Goal: Task Accomplishment & Management: Manage account settings

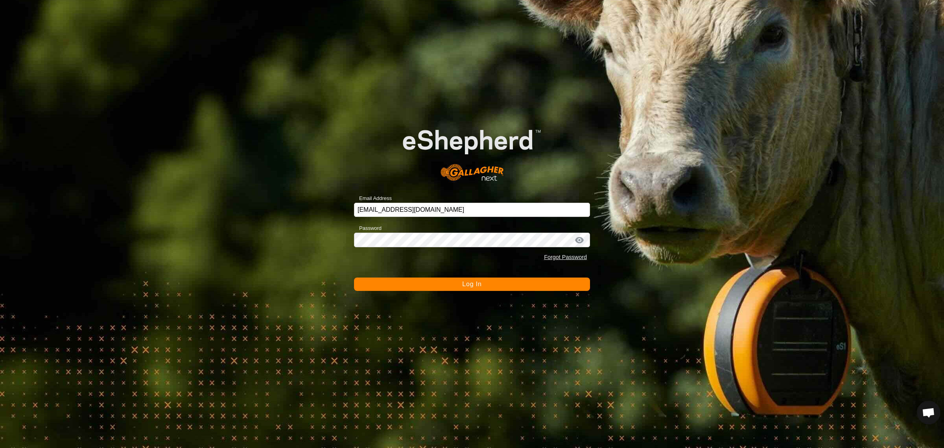
click at [470, 283] on span "Log In" at bounding box center [471, 283] width 19 height 7
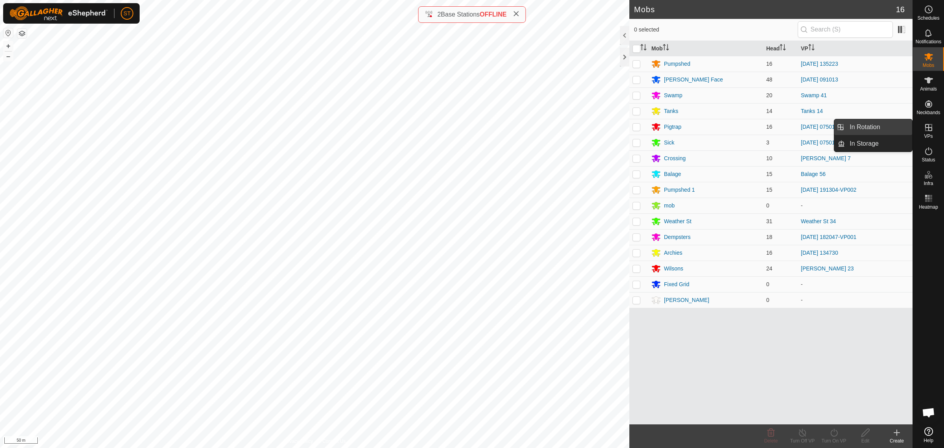
click at [864, 129] on link "In Rotation" at bounding box center [878, 127] width 67 height 16
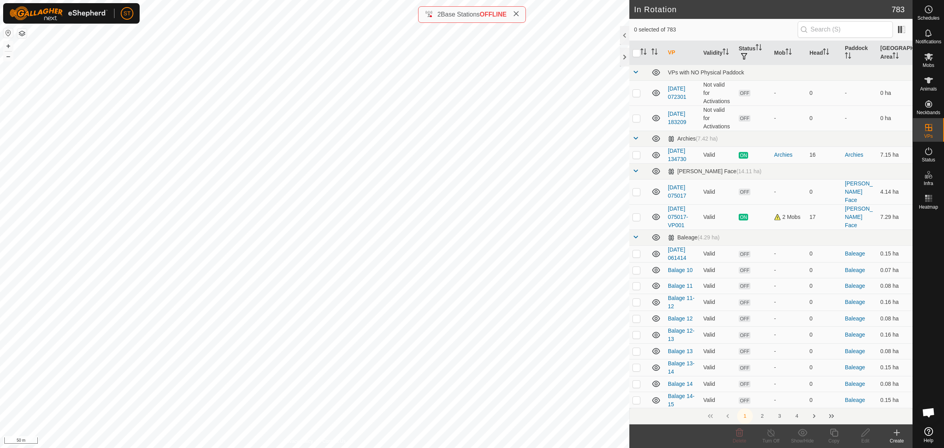
click at [897, 437] on icon at bounding box center [896, 431] width 9 height 9
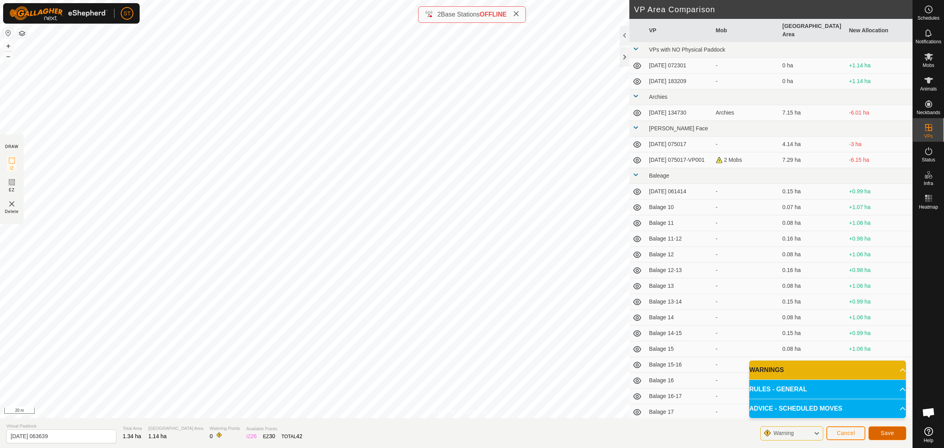
click at [879, 433] on button "Save" at bounding box center [887, 433] width 38 height 14
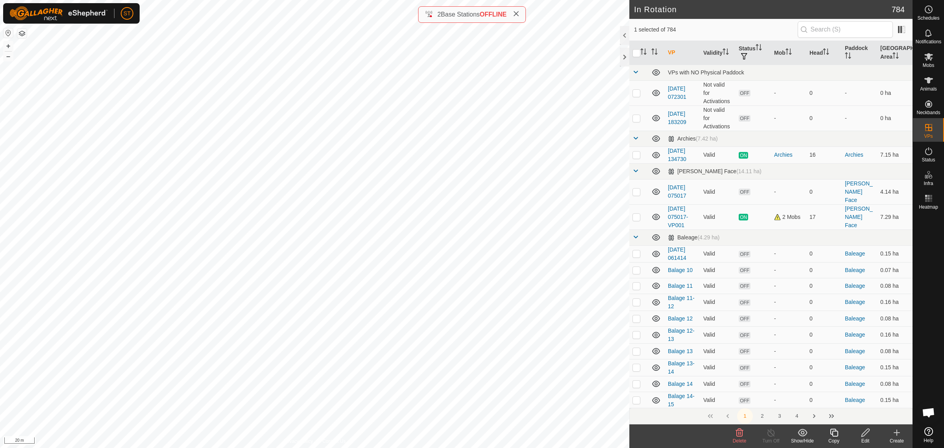
click at [742, 433] on icon at bounding box center [739, 432] width 7 height 8
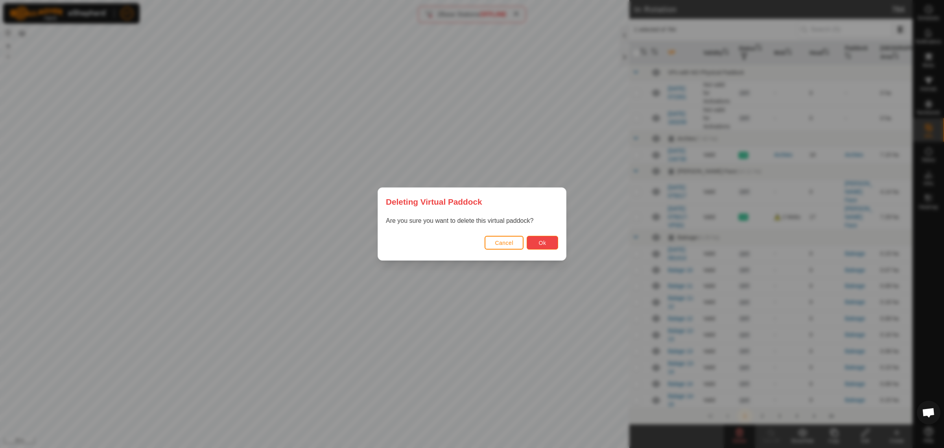
click at [539, 241] on span "Ok" at bounding box center [542, 242] width 7 height 6
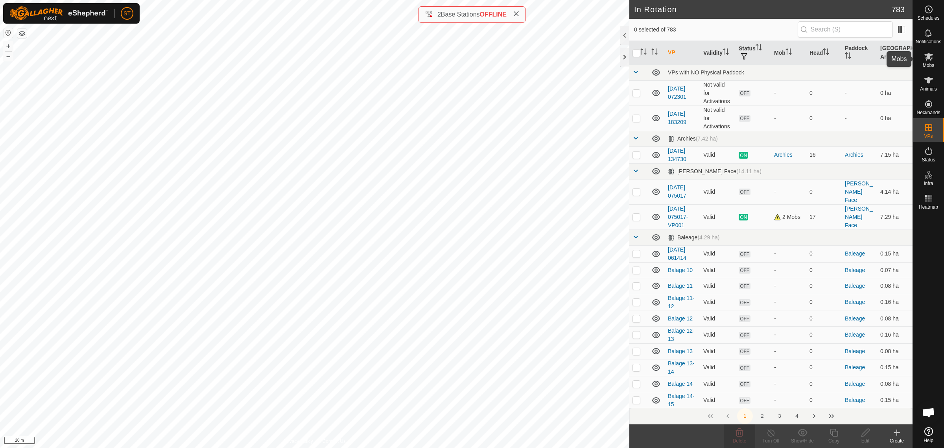
click at [926, 57] on icon at bounding box center [928, 56] width 9 height 7
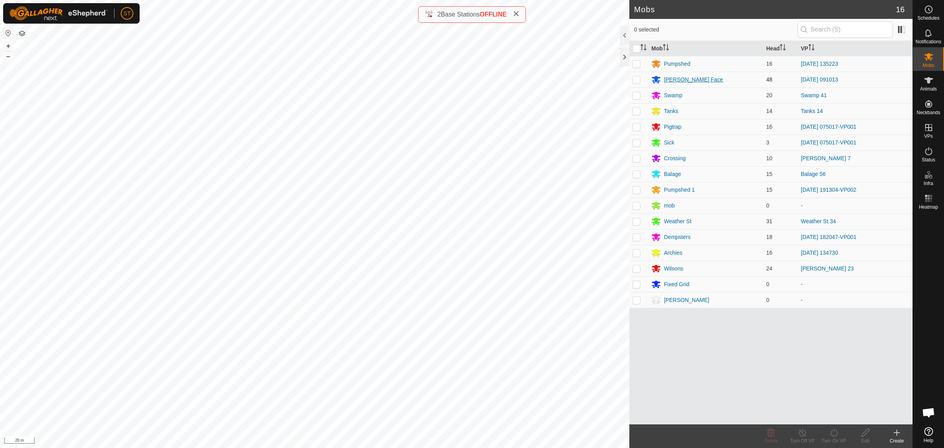
click at [678, 81] on div "[PERSON_NAME] Face" at bounding box center [693, 80] width 59 height 8
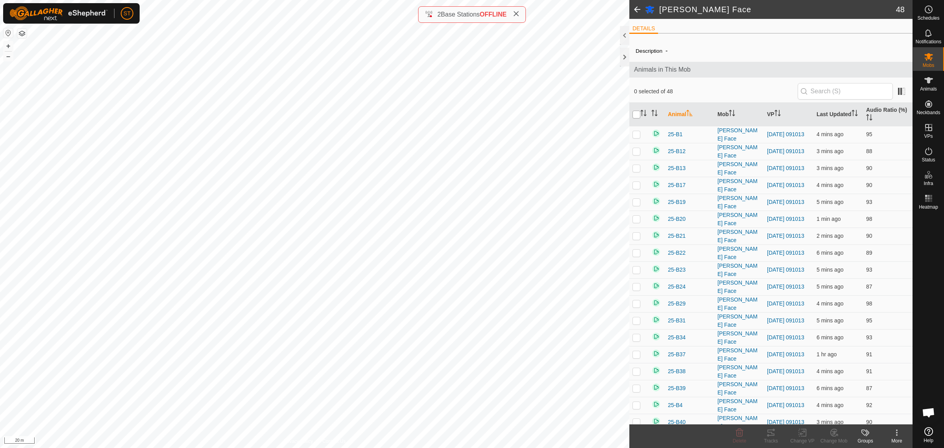
click at [634, 114] on input "checkbox" at bounding box center [636, 115] width 8 height 8
checkbox input "true"
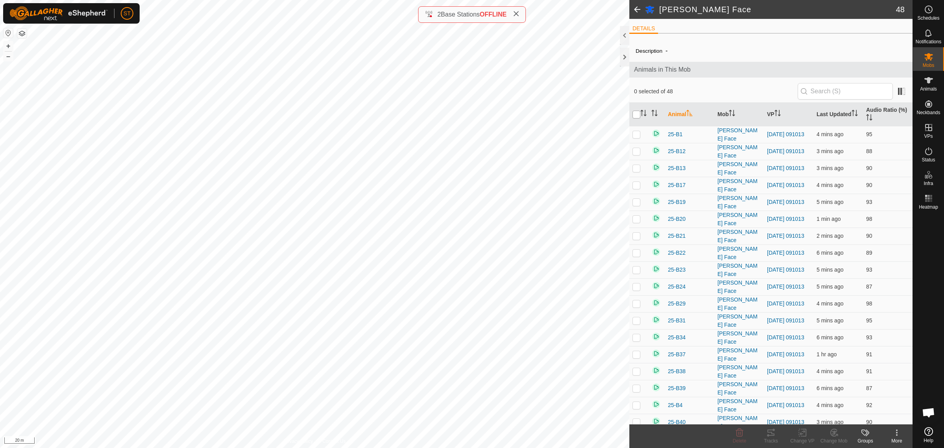
checkbox input "true"
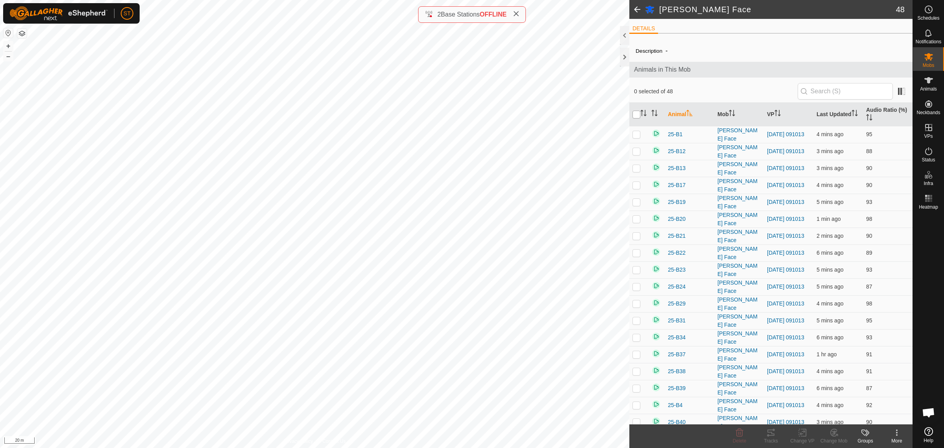
checkbox input "true"
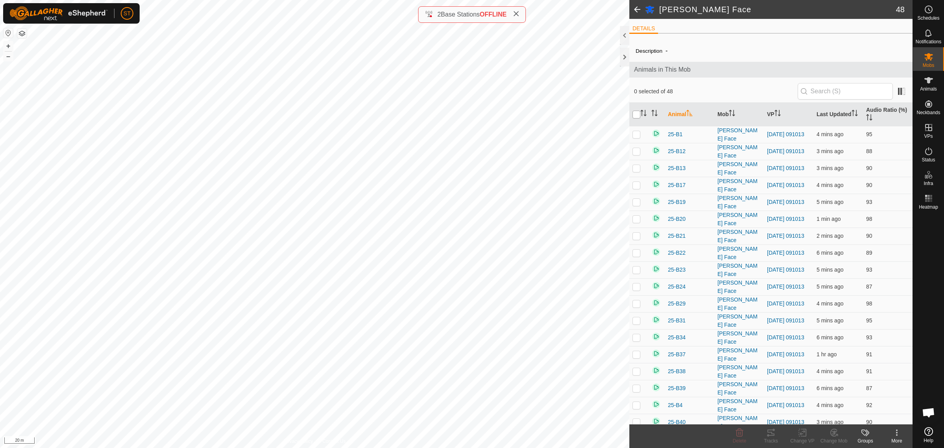
checkbox input "true"
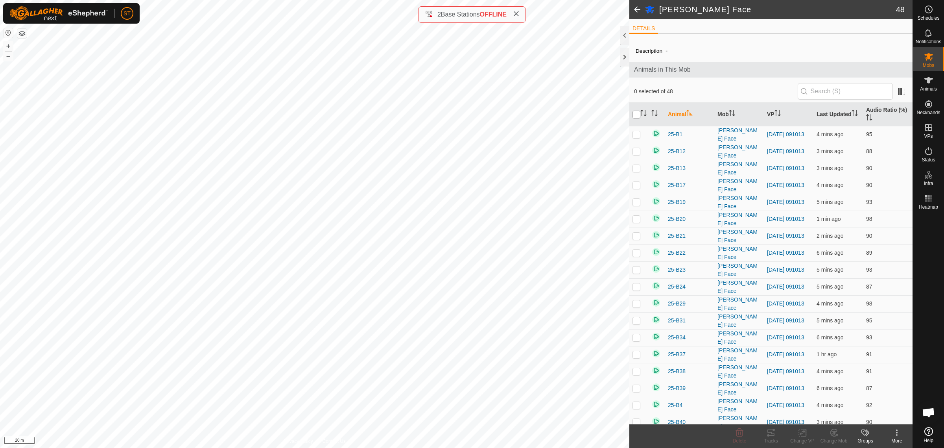
checkbox input "true"
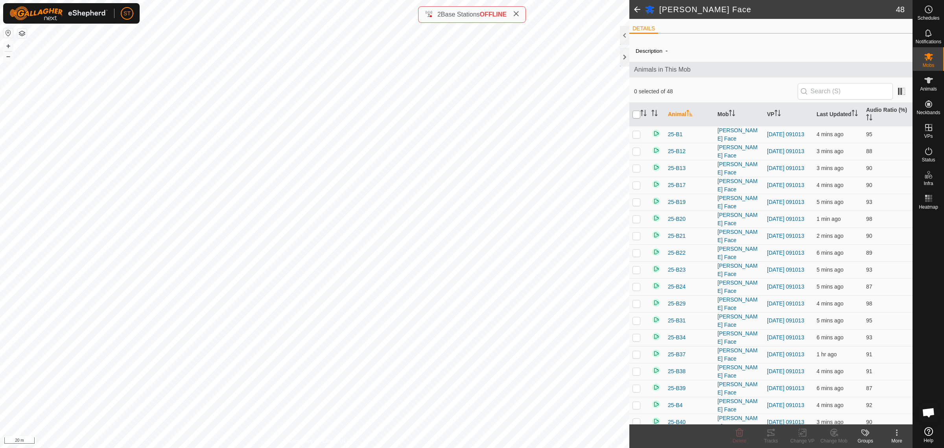
checkbox input "true"
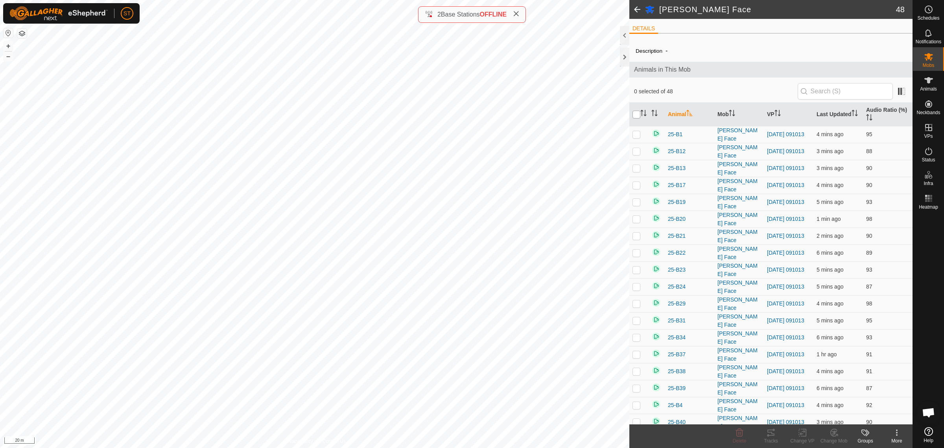
checkbox input "true"
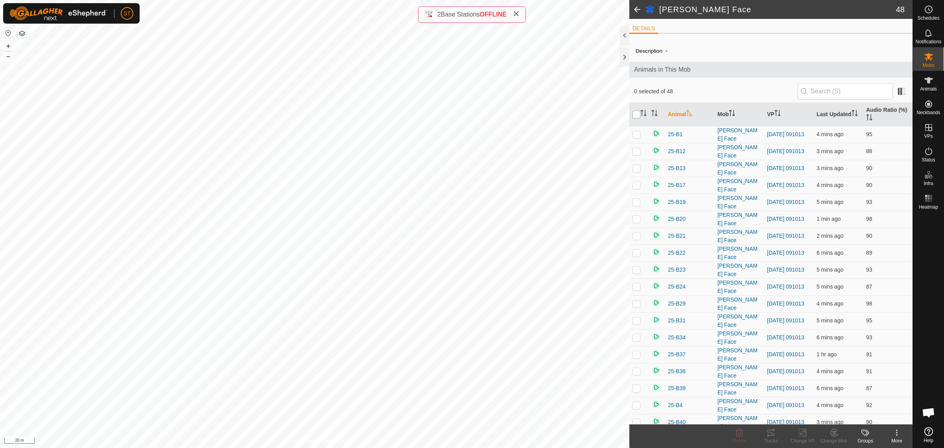
checkbox input "true"
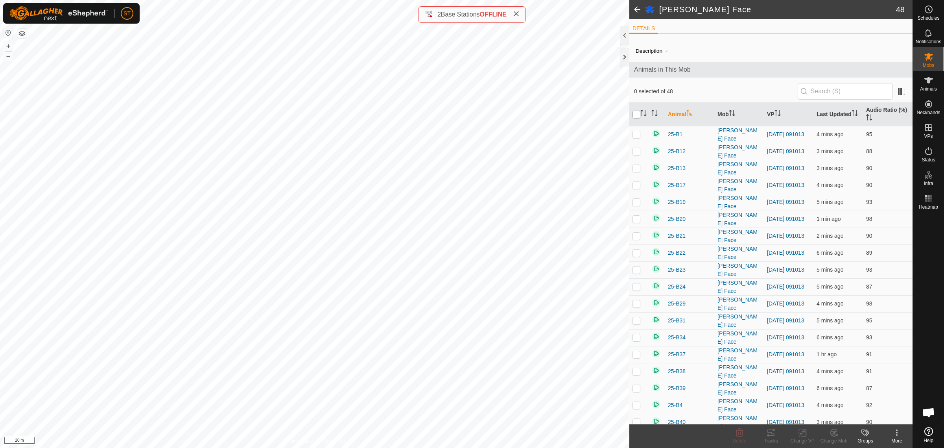
checkbox input "true"
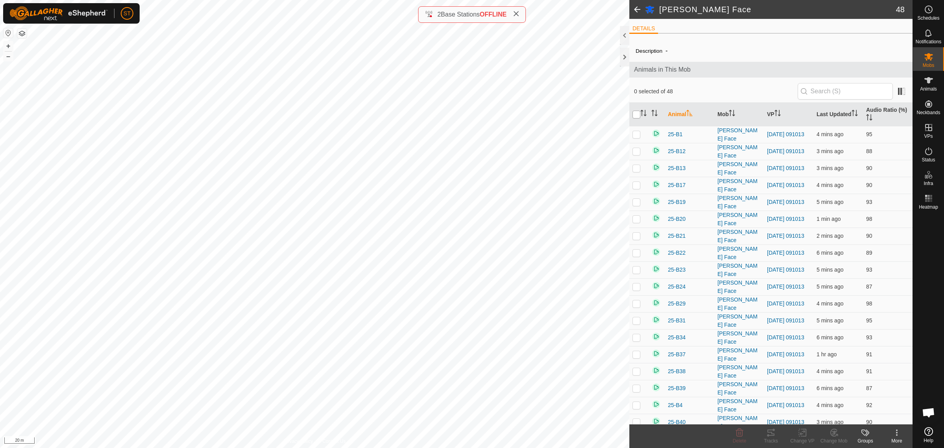
checkbox input "true"
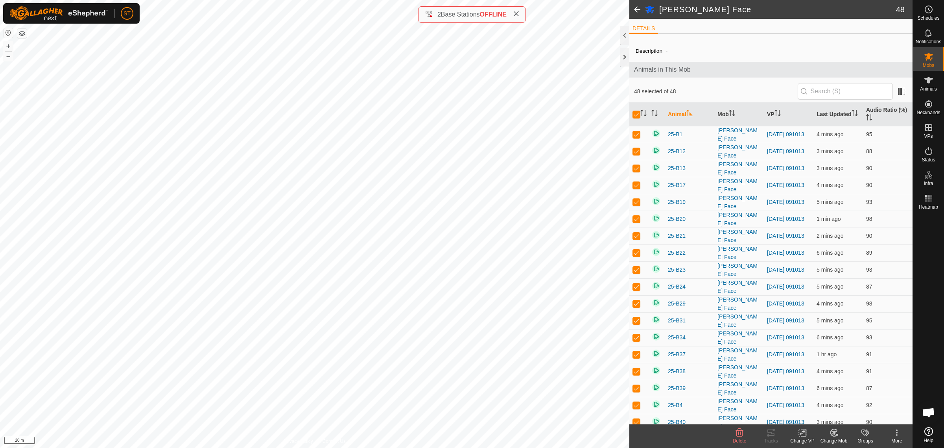
click at [799, 436] on rect at bounding box center [802, 432] width 7 height 7
click at [811, 398] on link "Choose VP..." at bounding box center [826, 399] width 78 height 16
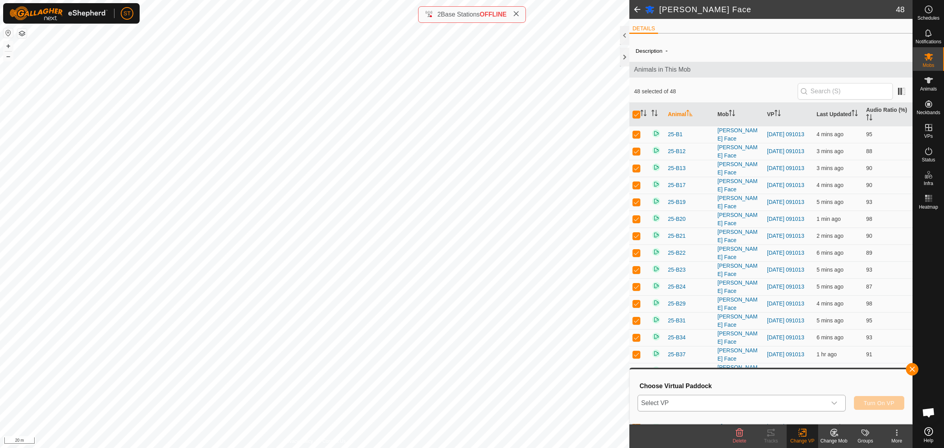
click at [833, 404] on icon "dropdown trigger" at bounding box center [834, 403] width 6 height 6
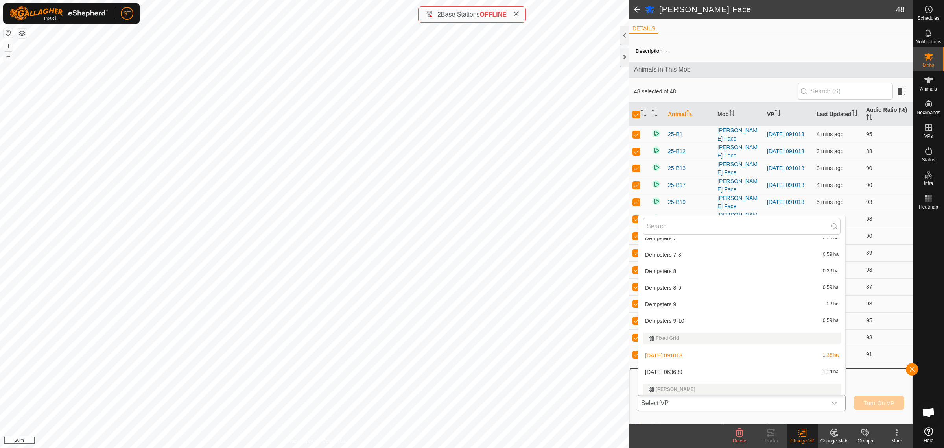
scroll to position [3932, 0]
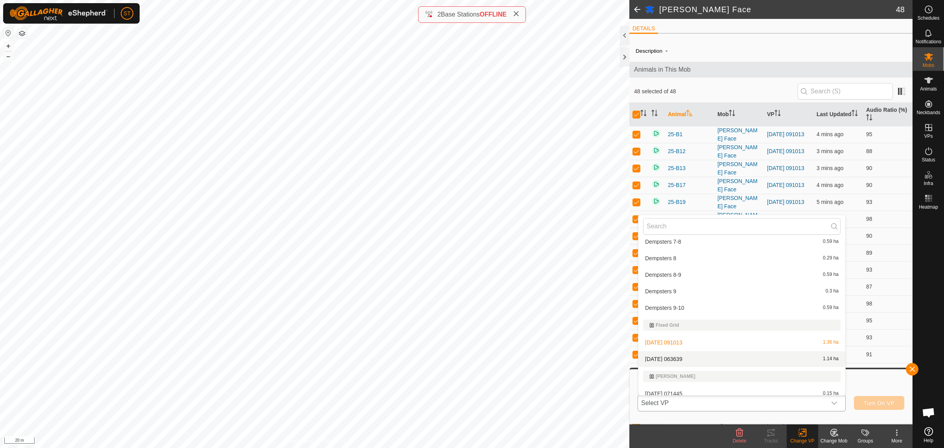
click at [683, 353] on li "[DATE] 063639 1.14 ha" at bounding box center [741, 359] width 207 height 16
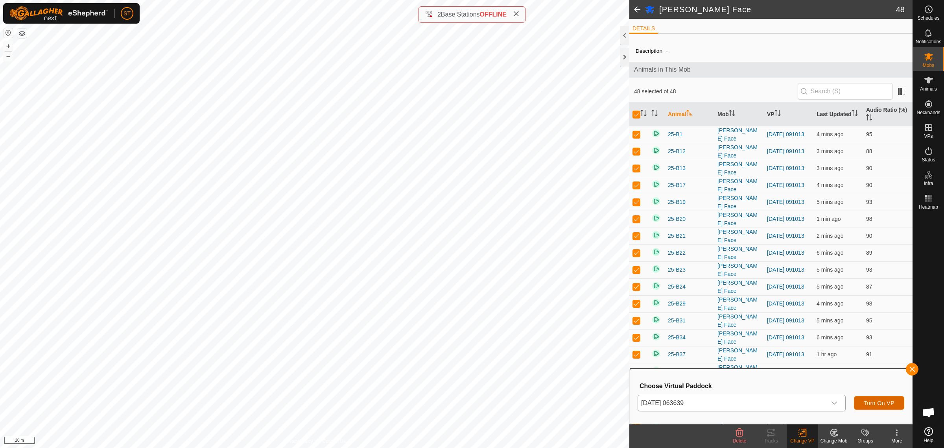
click at [864, 402] on span "Turn On VP" at bounding box center [879, 403] width 31 height 6
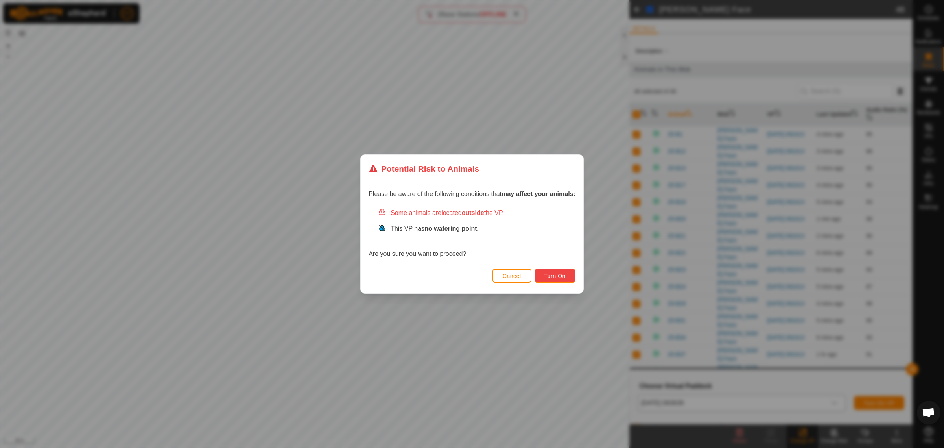
click at [549, 280] on button "Turn On" at bounding box center [554, 276] width 41 height 14
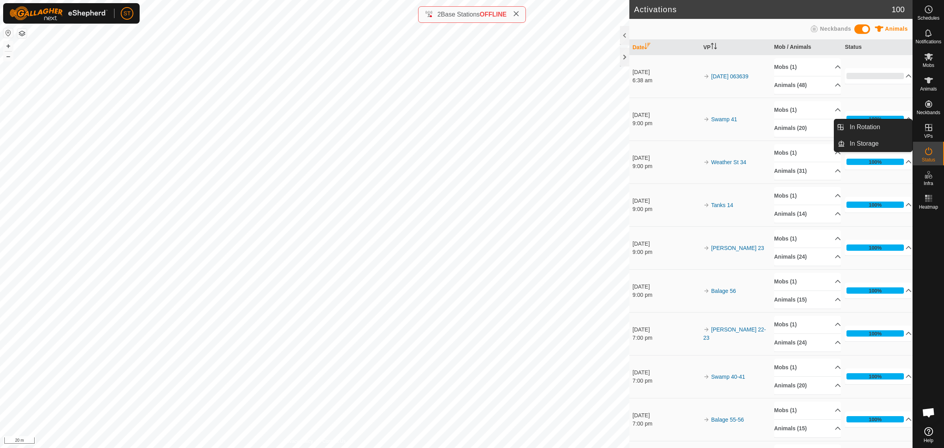
click at [928, 129] on icon at bounding box center [928, 127] width 7 height 7
click at [858, 126] on link "In Rotation" at bounding box center [878, 127] width 67 height 16
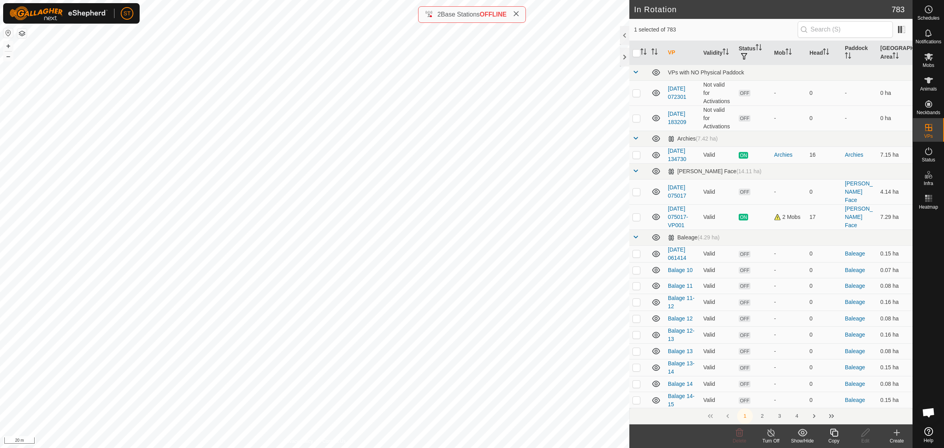
click at [895, 433] on icon at bounding box center [896, 431] width 9 height 9
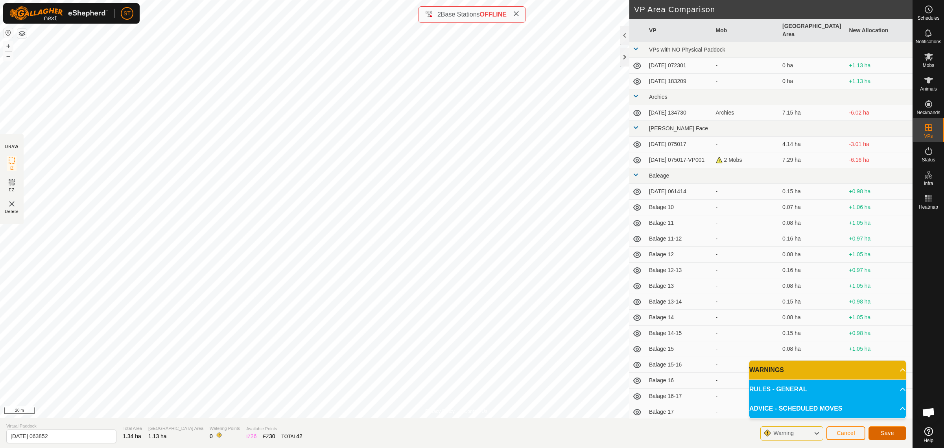
click at [882, 433] on span "Save" at bounding box center [886, 432] width 13 height 6
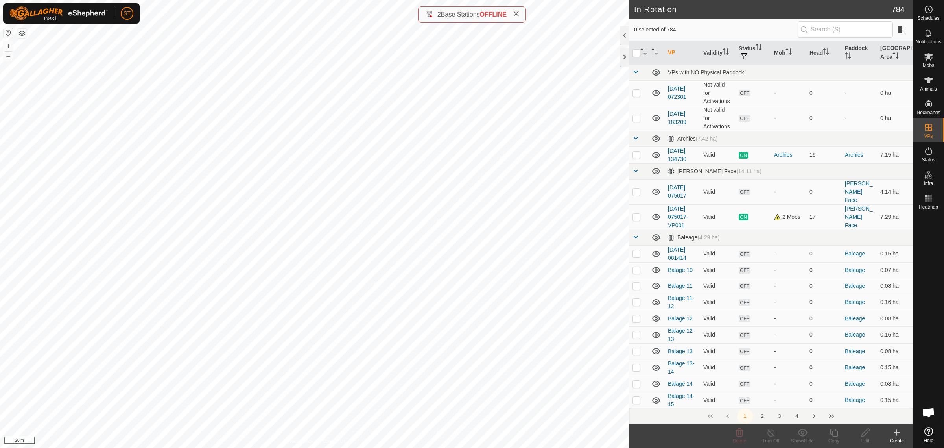
click at [898, 437] on div "Create" at bounding box center [896, 440] width 31 height 7
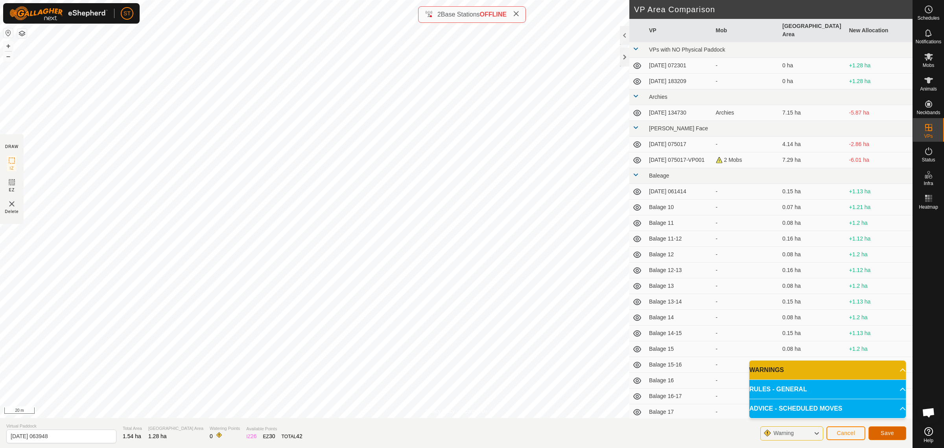
click at [875, 431] on button "Save" at bounding box center [887, 433] width 38 height 14
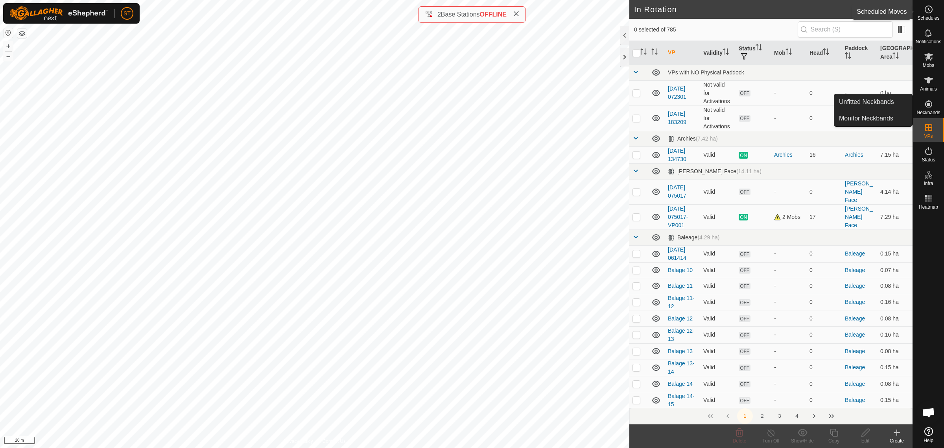
click at [927, 11] on icon at bounding box center [928, 9] width 9 height 9
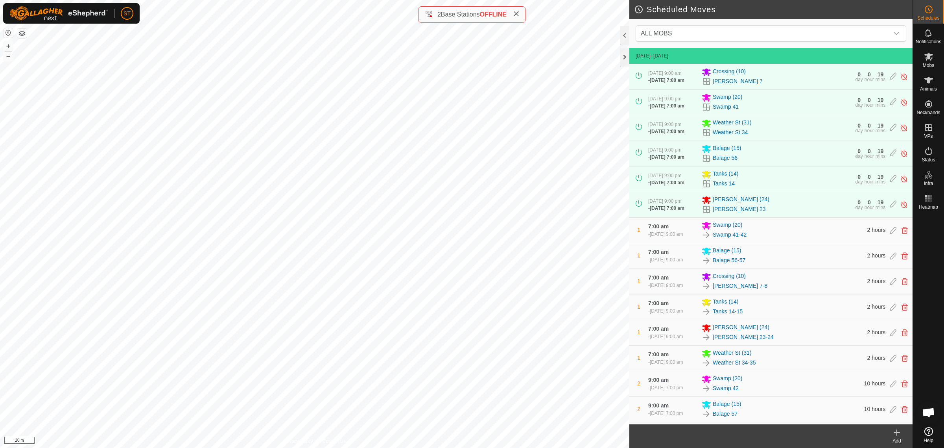
click at [893, 438] on div "Add" at bounding box center [896, 440] width 31 height 7
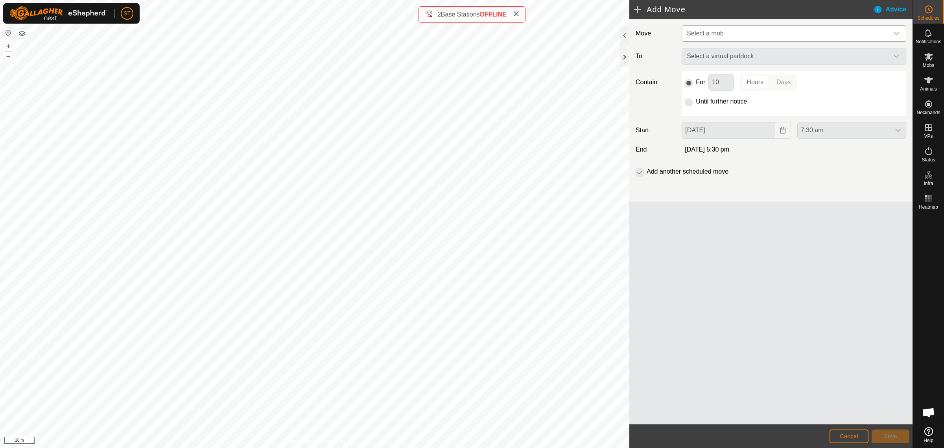
click at [899, 32] on icon "dropdown trigger" at bounding box center [896, 33] width 6 height 3
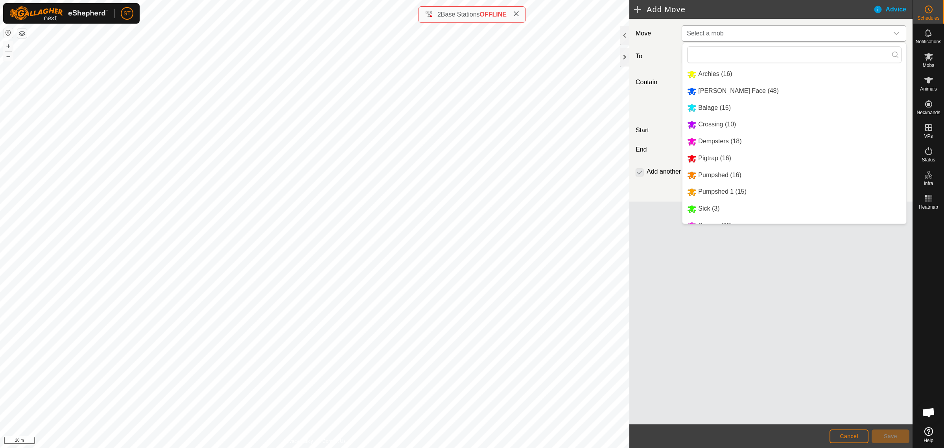
click at [728, 89] on li "[PERSON_NAME] Face (48)" at bounding box center [794, 91] width 224 height 16
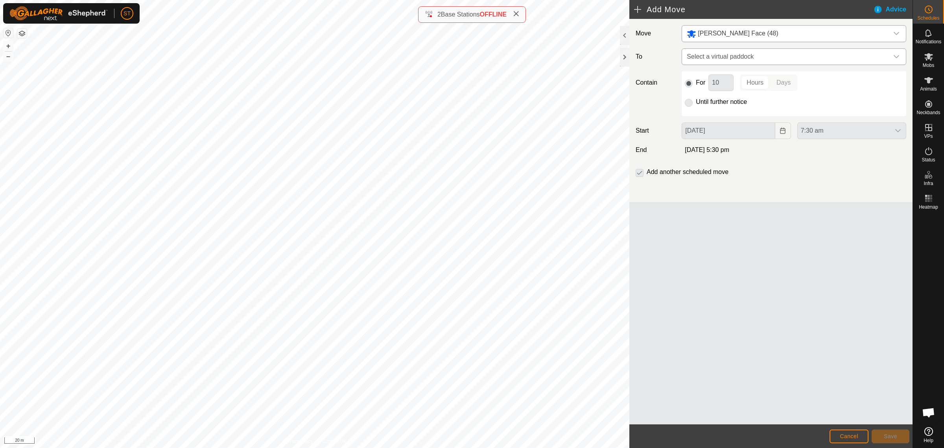
click at [895, 57] on icon "dropdown trigger" at bounding box center [896, 56] width 6 height 6
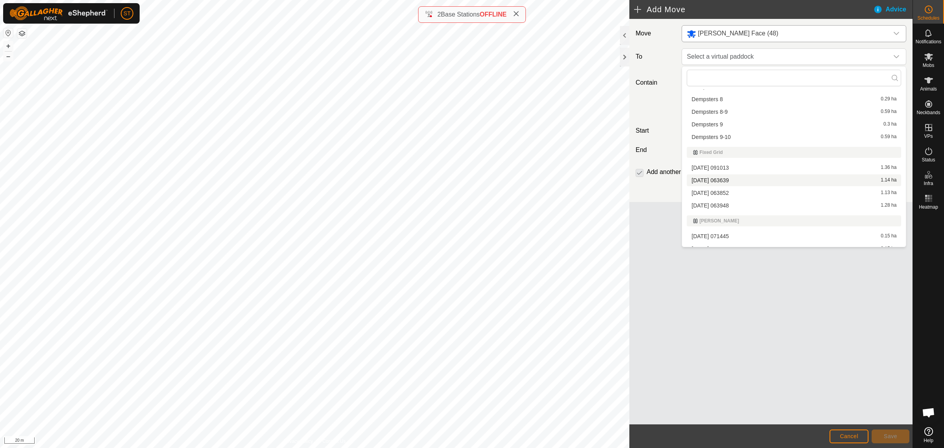
scroll to position [3097, 0]
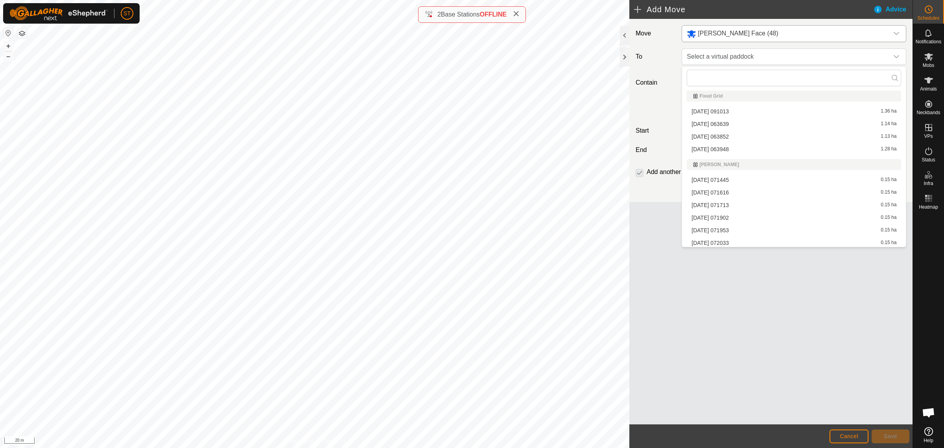
click at [735, 134] on li "[DATE] 063852 1.13 ha" at bounding box center [794, 137] width 214 height 12
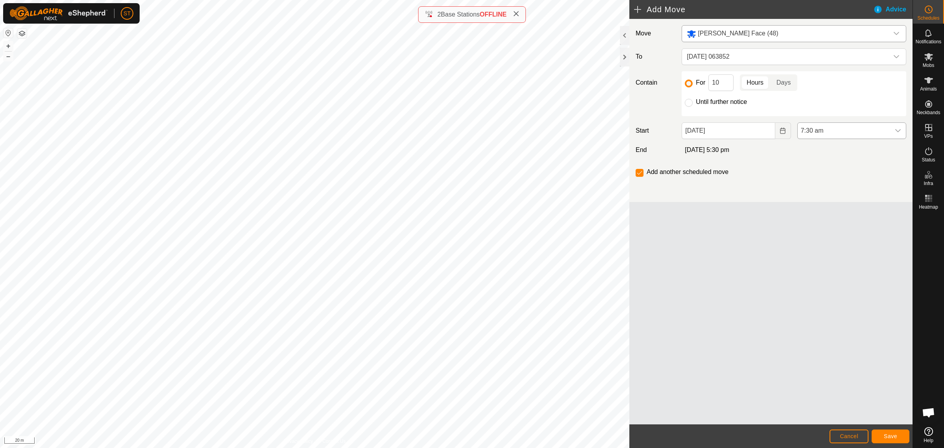
click at [899, 133] on icon "dropdown trigger" at bounding box center [898, 130] width 6 height 6
click at [825, 198] on li "7:00 pm" at bounding box center [851, 199] width 108 height 16
click at [887, 437] on span "Save" at bounding box center [890, 436] width 13 height 6
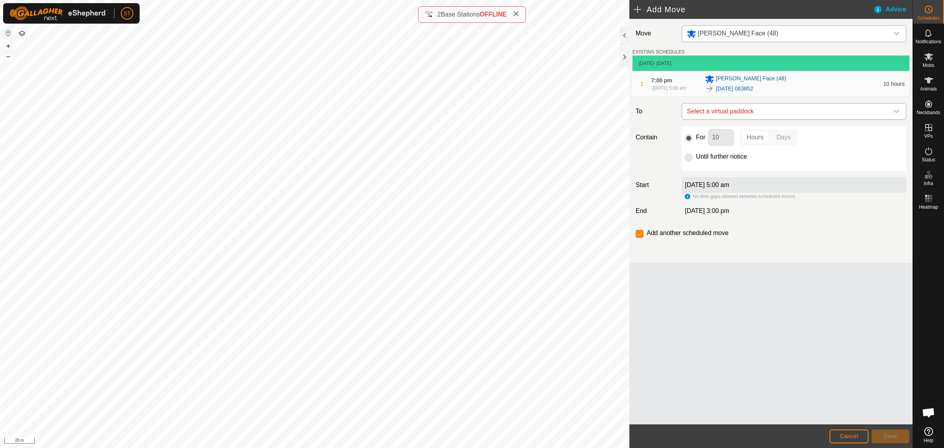
click at [898, 111] on icon "dropdown trigger" at bounding box center [896, 111] width 6 height 6
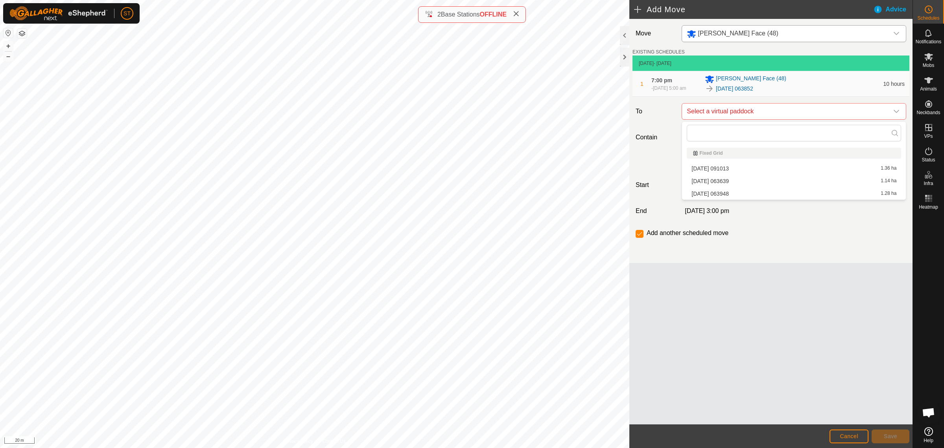
click at [722, 193] on li "[DATE] 063948 1.28 ha" at bounding box center [794, 194] width 214 height 12
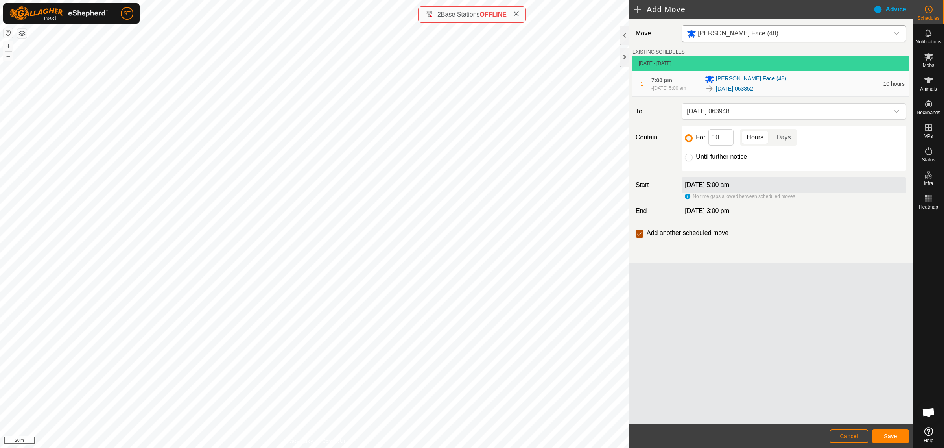
click at [639, 237] on input "checkbox" at bounding box center [639, 234] width 8 height 8
checkbox input "false"
click at [887, 436] on span "Save" at bounding box center [890, 436] width 13 height 6
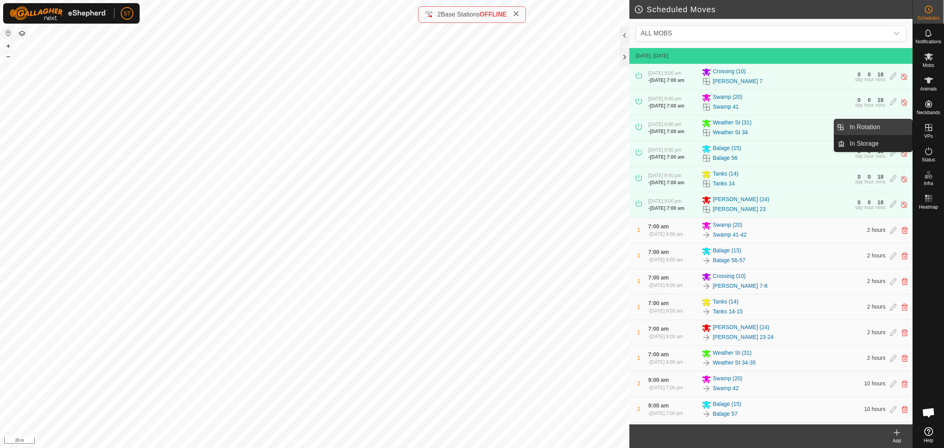
click at [862, 127] on link "In Rotation" at bounding box center [878, 127] width 67 height 16
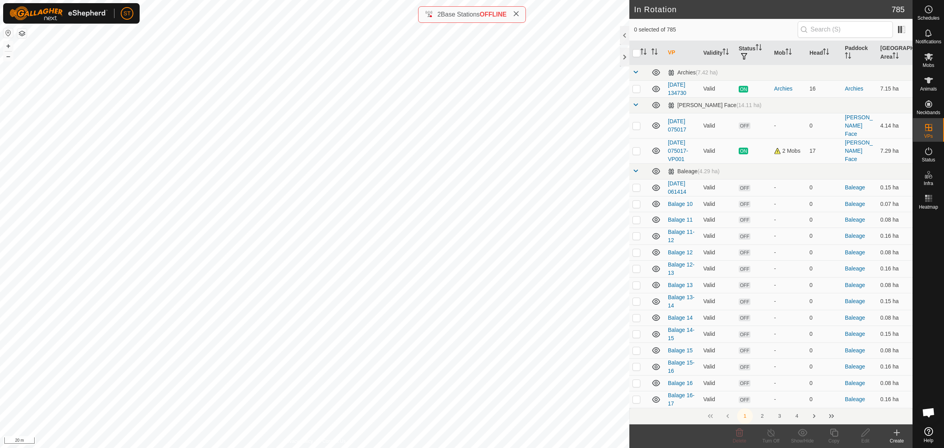
click at [894, 436] on icon at bounding box center [896, 431] width 9 height 9
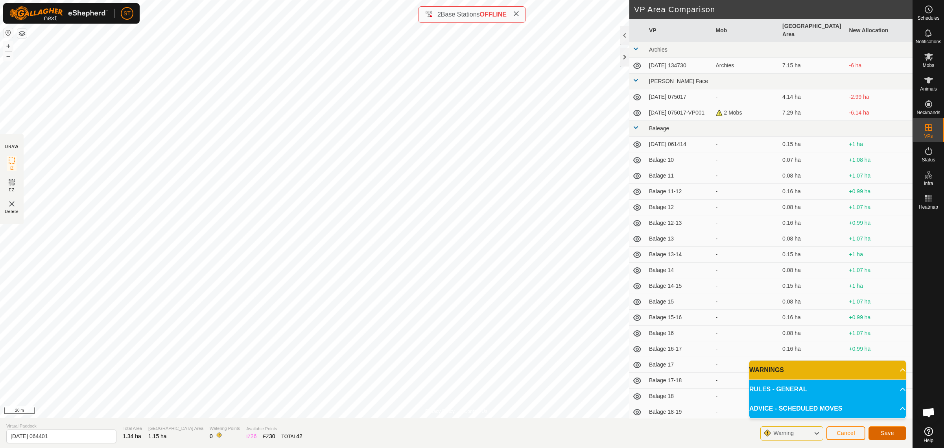
click at [875, 429] on button "Save" at bounding box center [887, 433] width 38 height 14
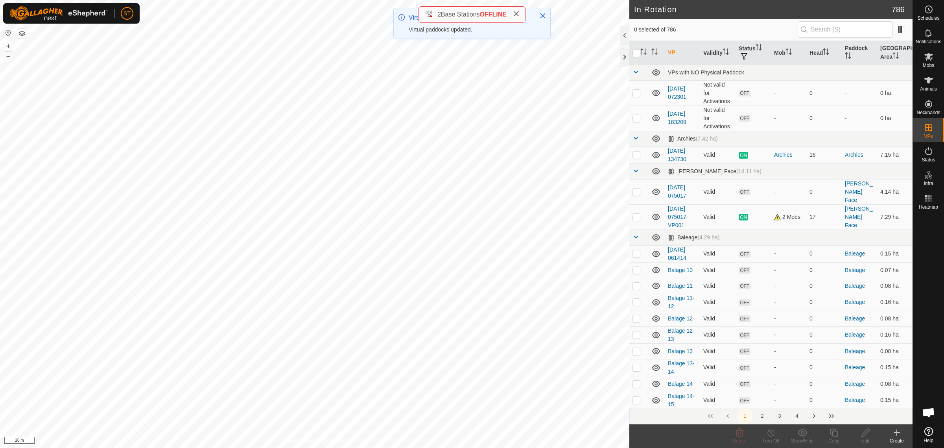
click at [897, 437] on div "Create" at bounding box center [896, 440] width 31 height 7
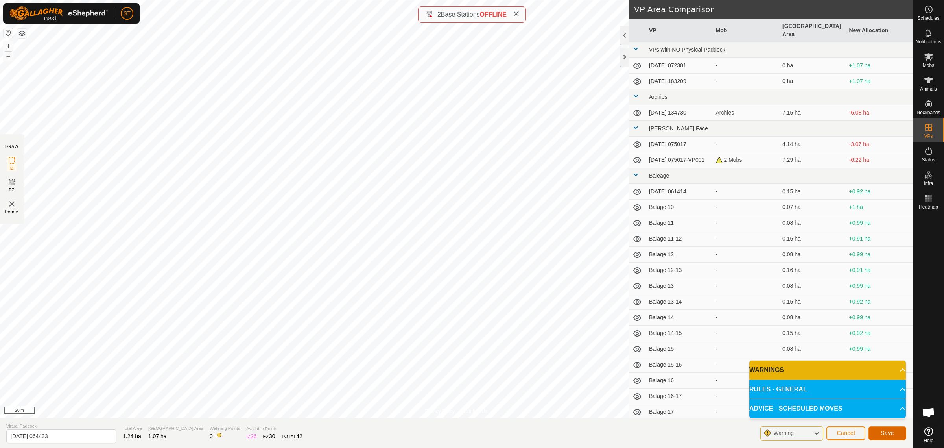
click at [882, 429] on span "Save" at bounding box center [886, 432] width 13 height 6
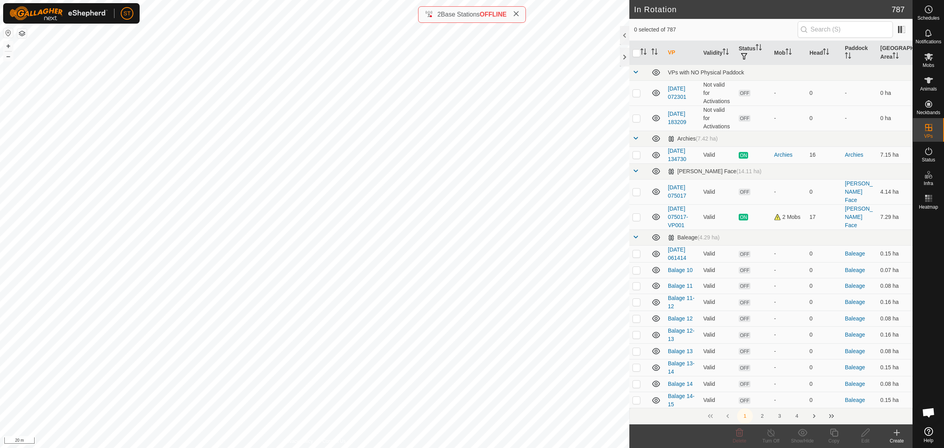
click at [899, 433] on icon at bounding box center [896, 431] width 9 height 9
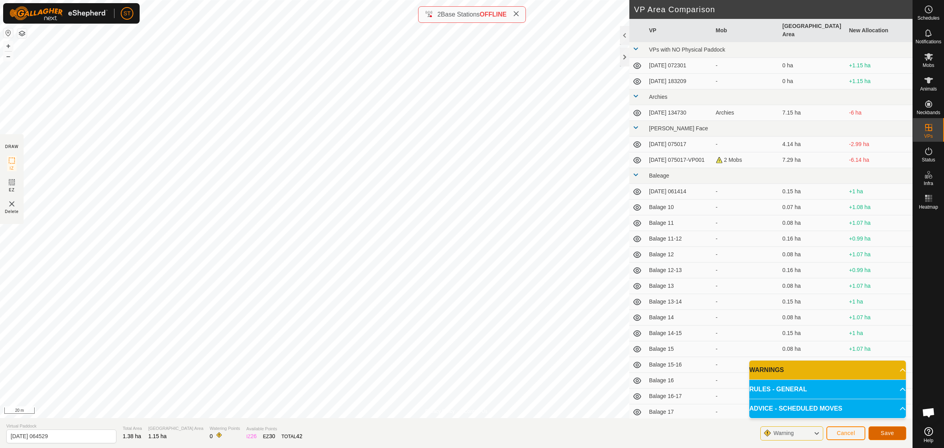
click at [878, 433] on button "Save" at bounding box center [887, 433] width 38 height 14
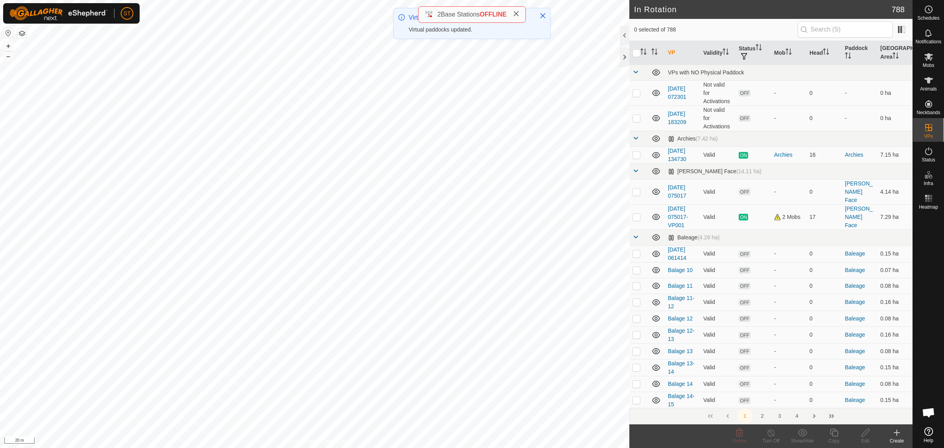
click at [896, 433] on icon at bounding box center [896, 431] width 9 height 9
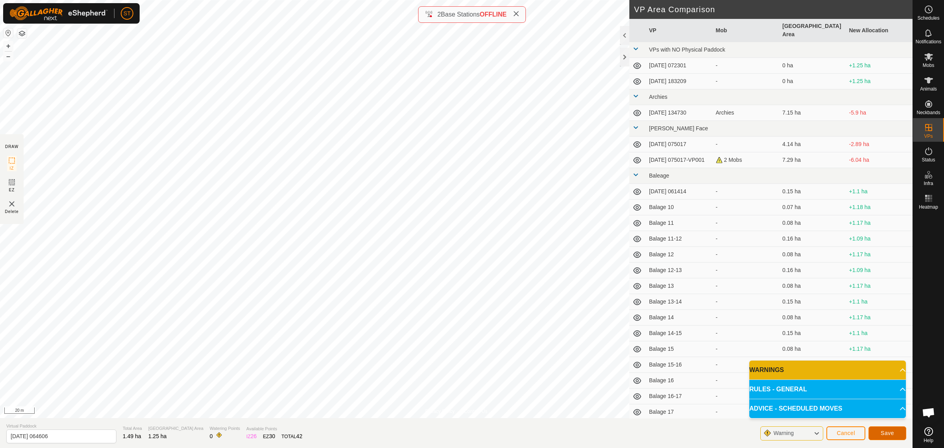
click at [890, 435] on span "Save" at bounding box center [886, 432] width 13 height 6
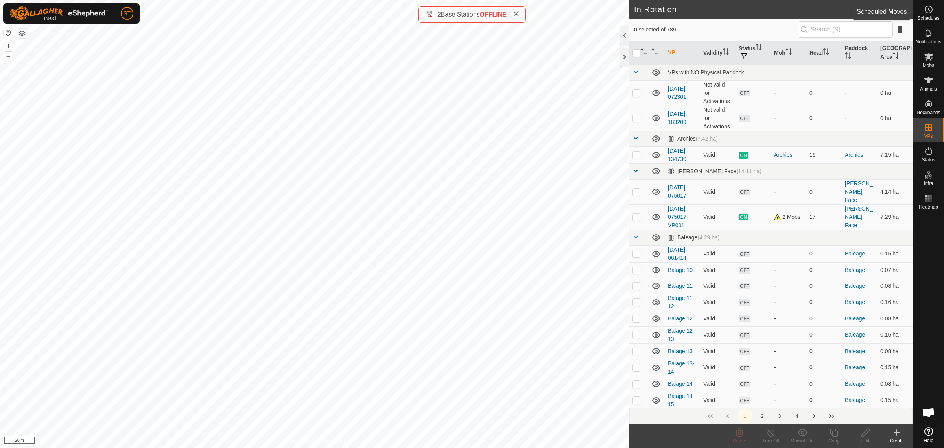
click at [927, 9] on icon at bounding box center [928, 9] width 9 height 9
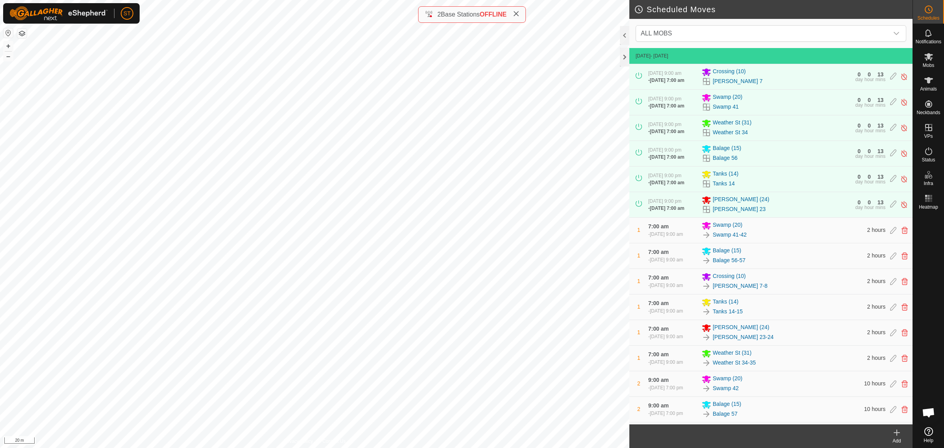
click at [897, 438] on div "Add" at bounding box center [896, 440] width 31 height 7
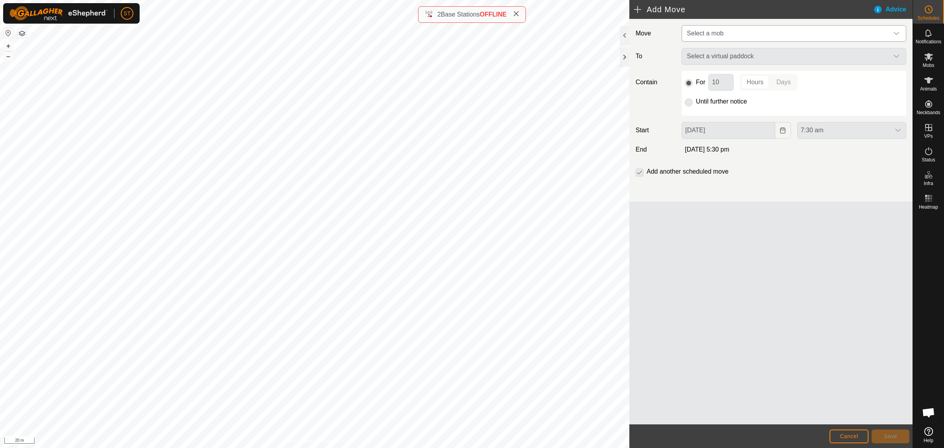
click at [897, 32] on icon "dropdown trigger" at bounding box center [896, 33] width 6 height 6
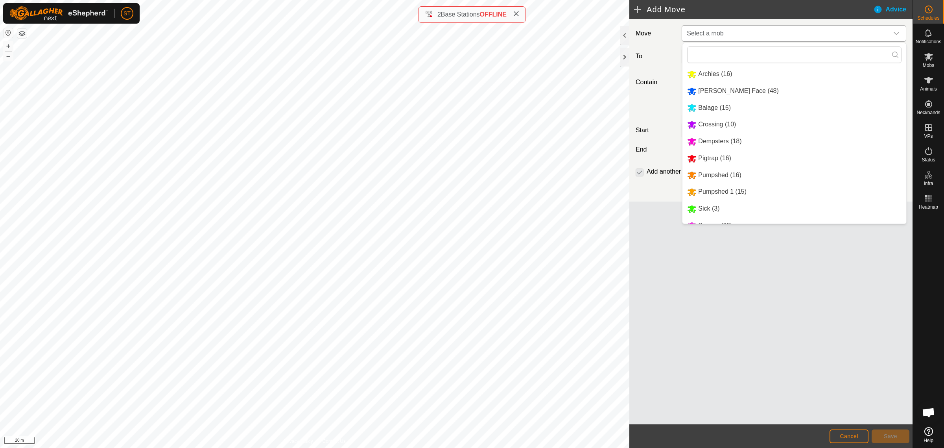
click at [727, 92] on li "[PERSON_NAME] Face (48)" at bounding box center [794, 91] width 224 height 16
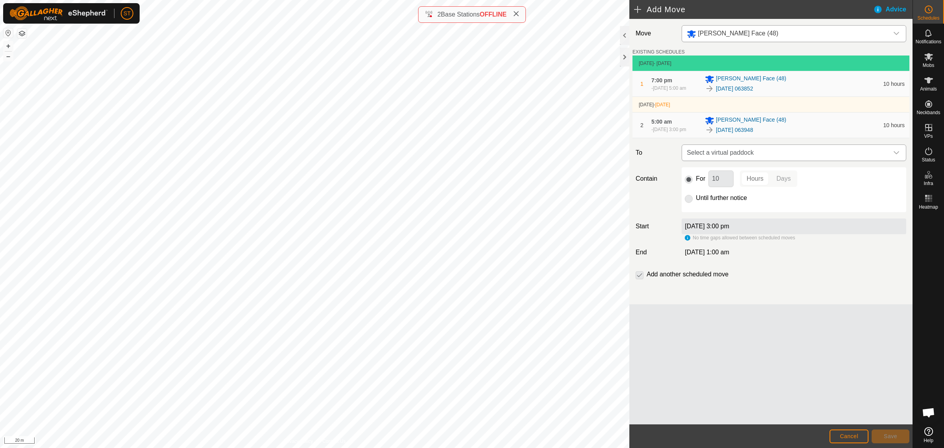
click at [897, 154] on icon "dropdown trigger" at bounding box center [896, 152] width 6 height 3
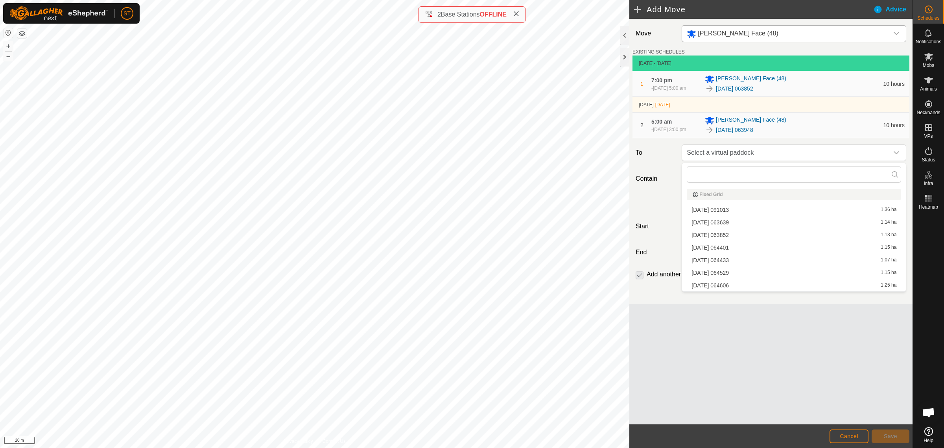
click at [705, 246] on li "[DATE] 064401 1.15 ha" at bounding box center [794, 247] width 214 height 12
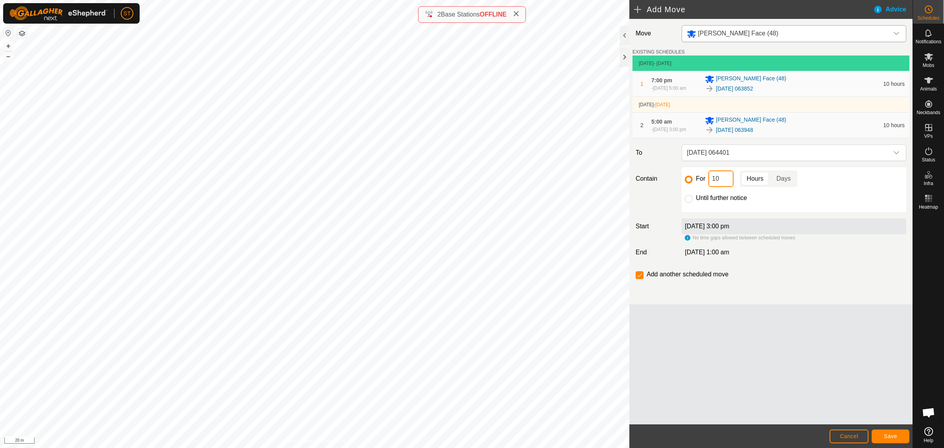
drag, startPoint x: 719, startPoint y: 179, endPoint x: 704, endPoint y: 183, distance: 15.5
click at [704, 183] on div "For 10 Hours Days" at bounding box center [794, 178] width 218 height 17
type input "12"
click at [885, 437] on span "Save" at bounding box center [890, 436] width 13 height 6
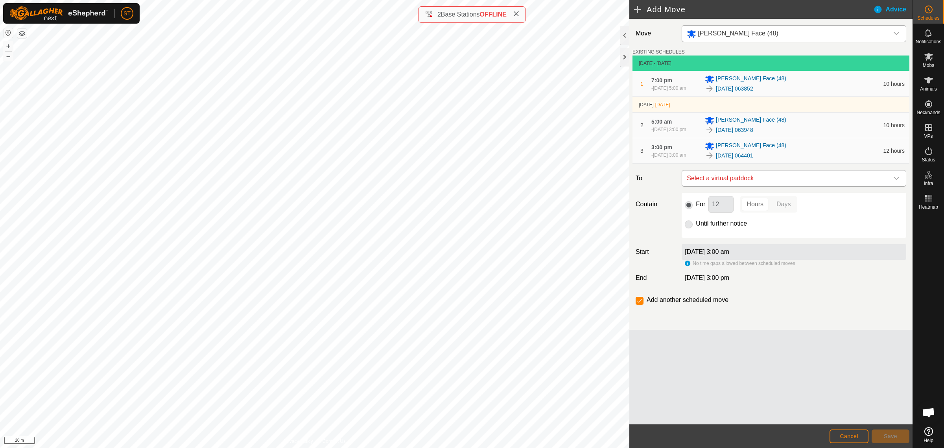
click at [898, 178] on icon "dropdown trigger" at bounding box center [896, 178] width 6 height 3
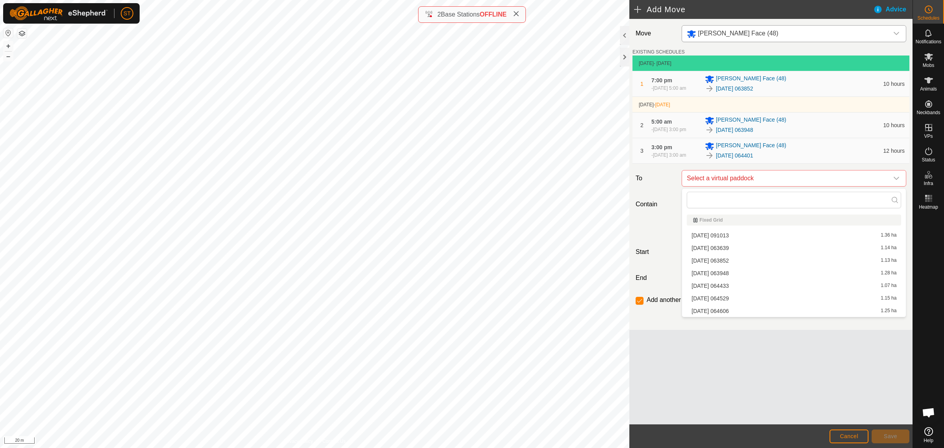
click at [715, 284] on li "[DATE] 064433 1.07 ha" at bounding box center [794, 286] width 214 height 12
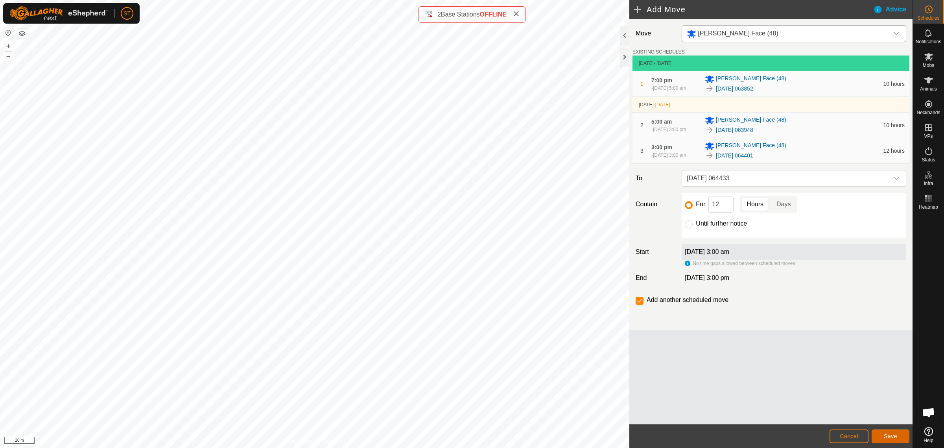
click at [889, 437] on span "Save" at bounding box center [890, 436] width 13 height 6
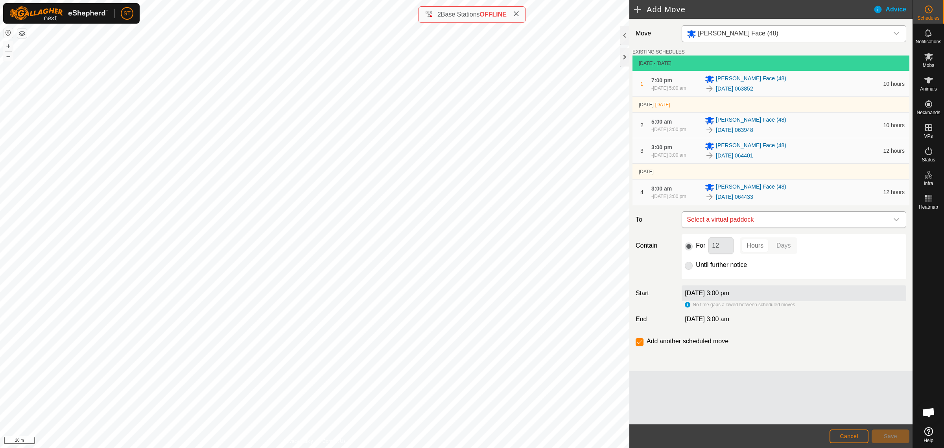
click at [897, 219] on icon "dropdown trigger" at bounding box center [896, 219] width 6 height 6
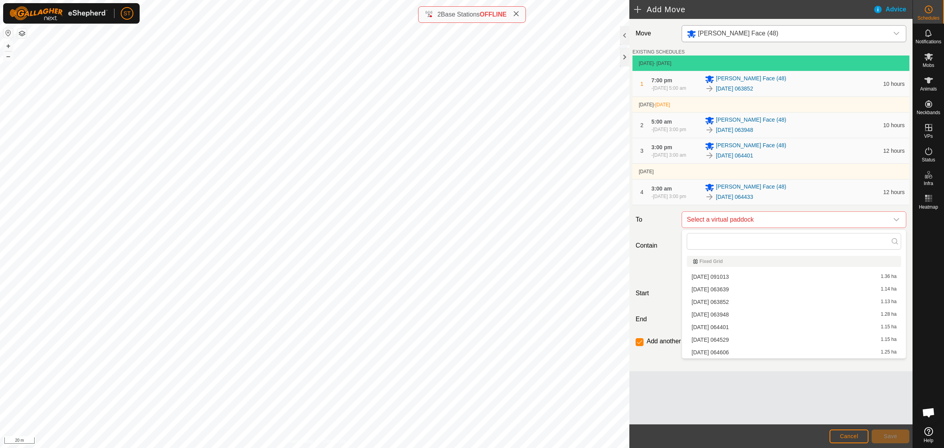
click at [728, 339] on li "[DATE] 064529 1.15 ha" at bounding box center [794, 339] width 214 height 12
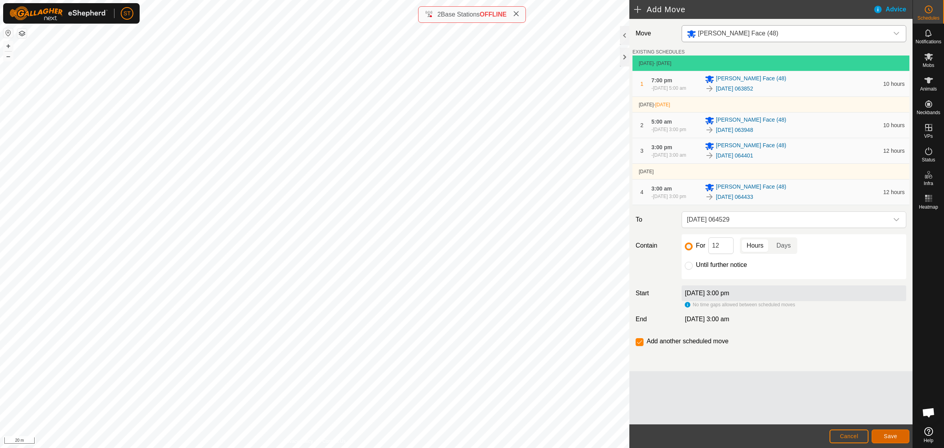
click at [892, 436] on span "Save" at bounding box center [890, 436] width 13 height 6
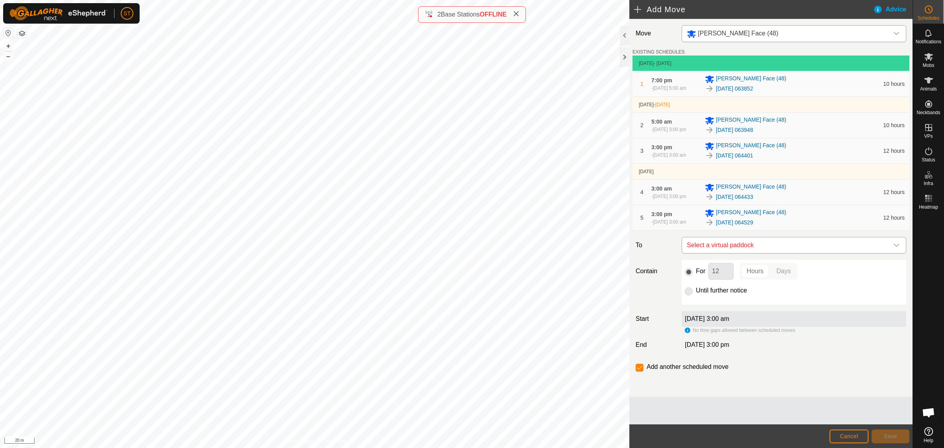
click at [897, 247] on icon "dropdown trigger" at bounding box center [896, 245] width 6 height 6
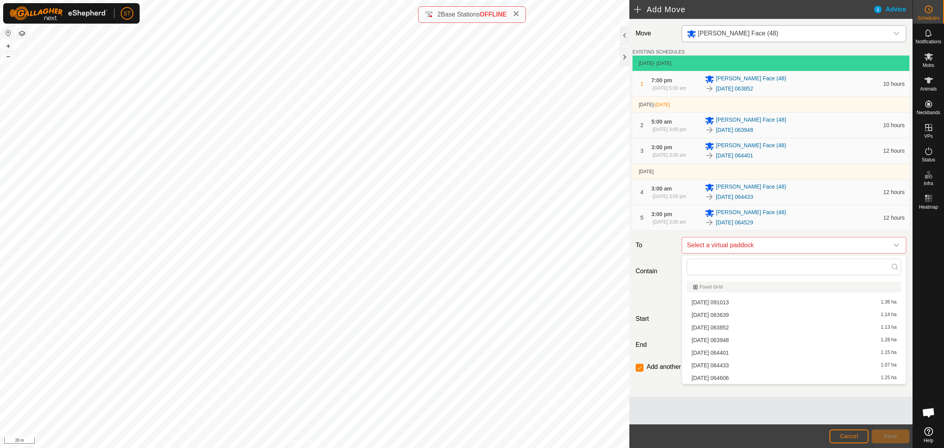
click at [717, 378] on li "[DATE] 064606 1.25 ha" at bounding box center [794, 378] width 214 height 12
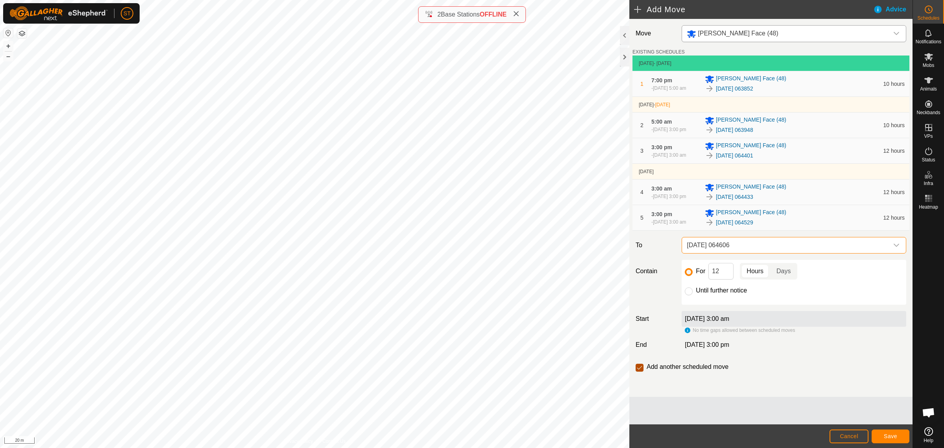
click at [638, 368] on input "checkbox" at bounding box center [639, 367] width 8 height 8
checkbox input "false"
click at [881, 435] on button "Save" at bounding box center [890, 436] width 38 height 14
